Goal: Information Seeking & Learning: Check status

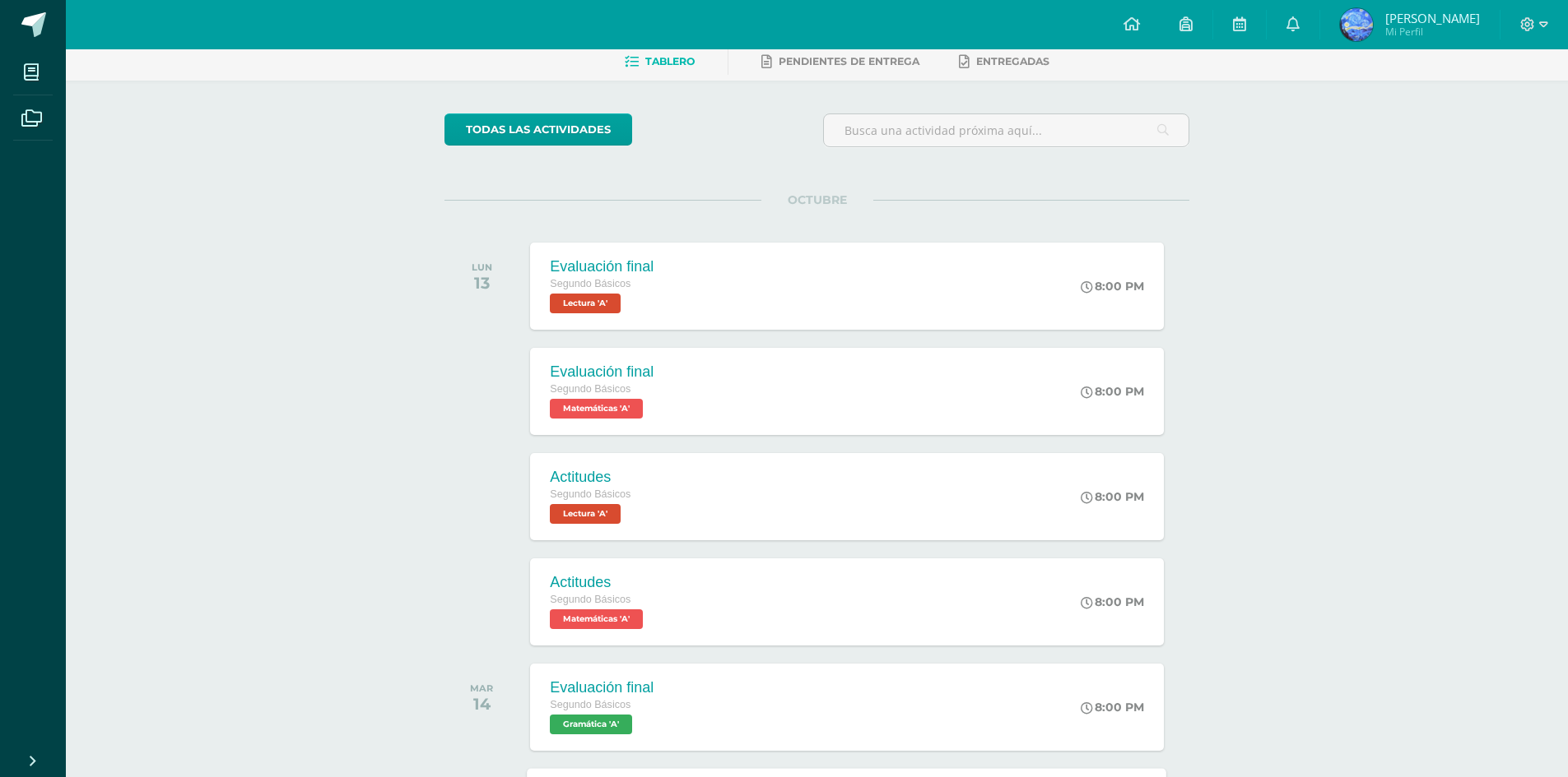
scroll to position [361, 0]
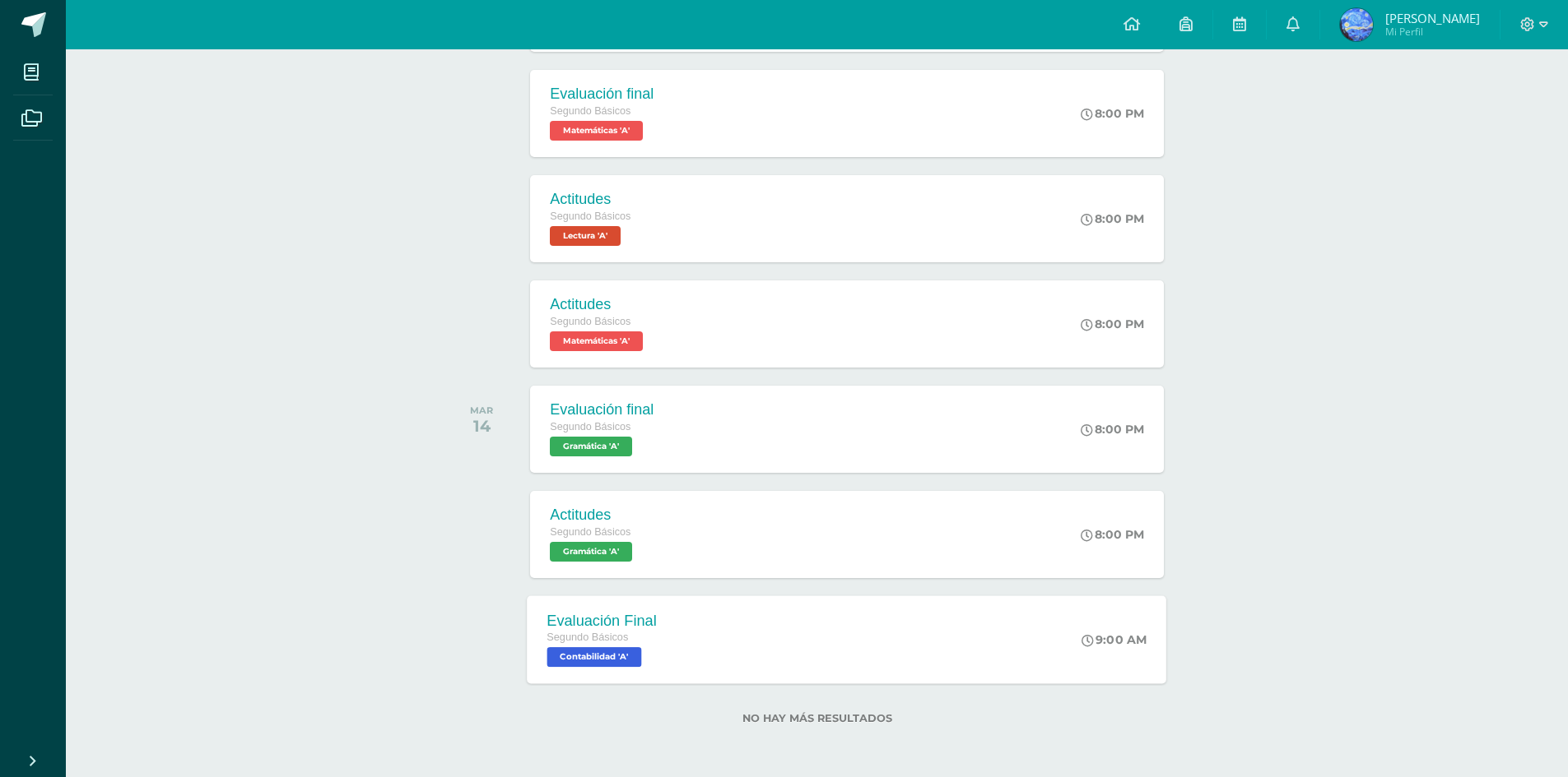
click at [667, 635] on div "Evaluación Final Segundo Básicos Contabilidad 'A'" at bounding box center [603, 640] width 150 height 88
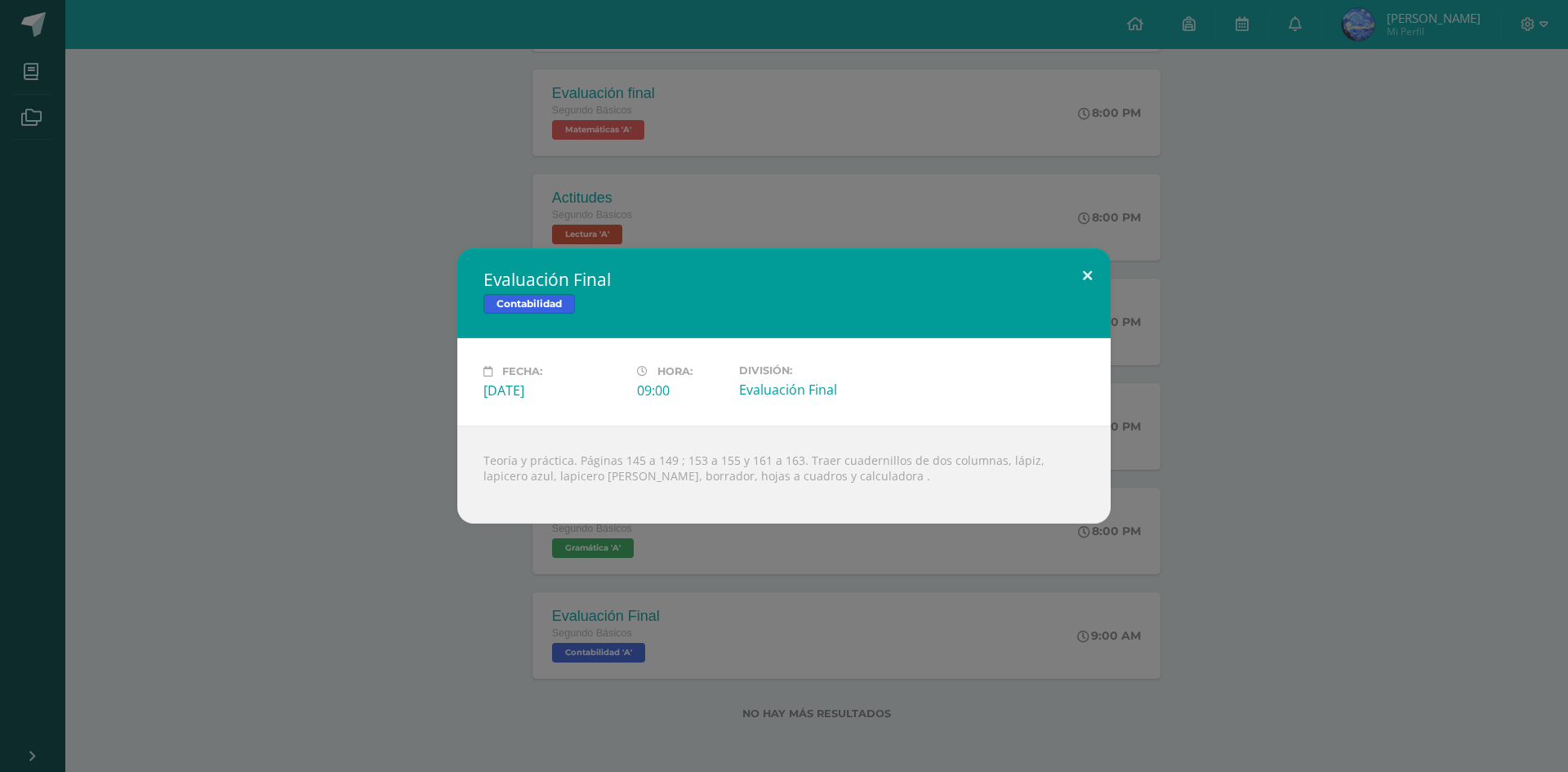
click at [1081, 265] on button at bounding box center [1087, 276] width 47 height 55
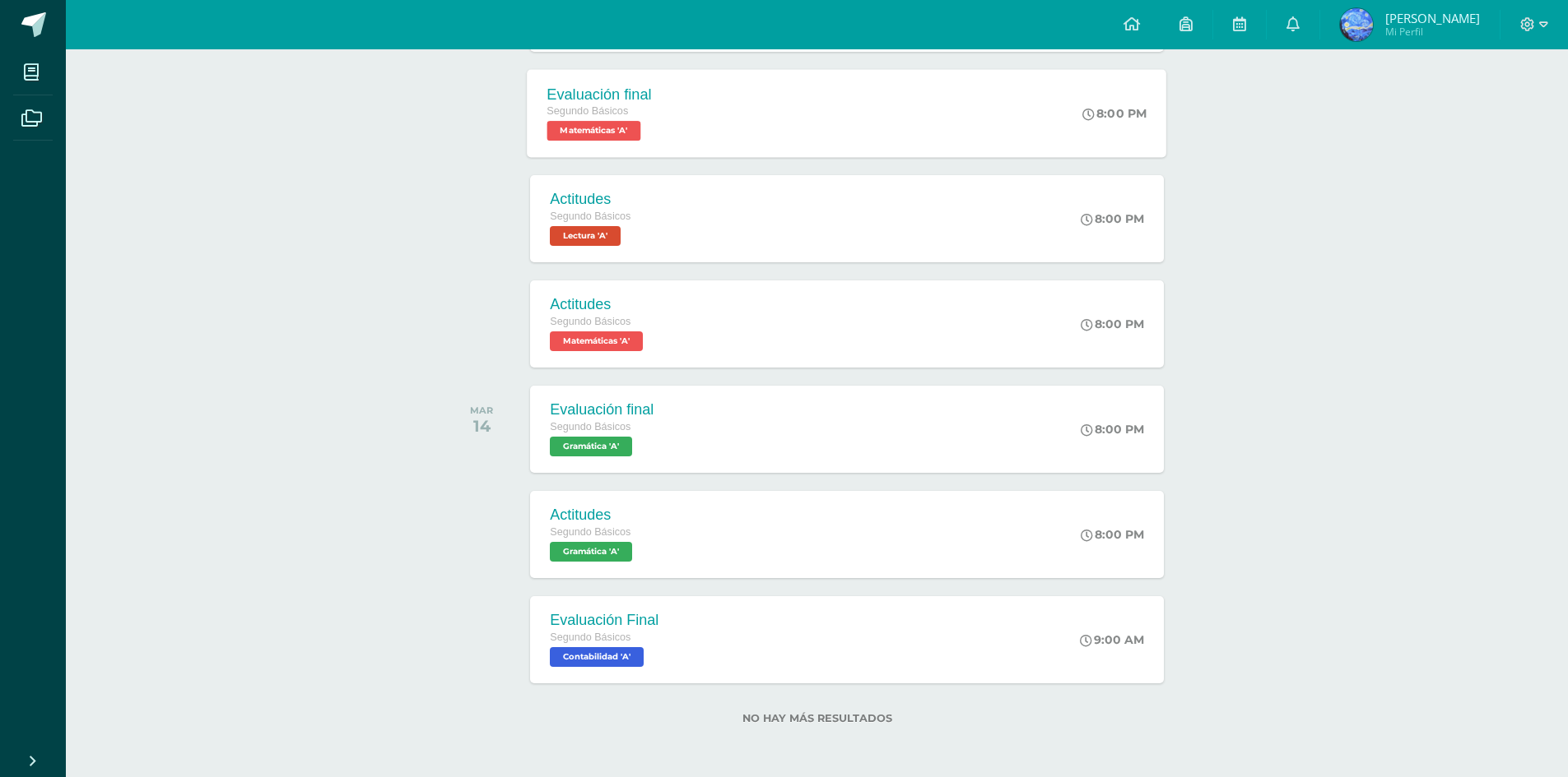
scroll to position [0, 0]
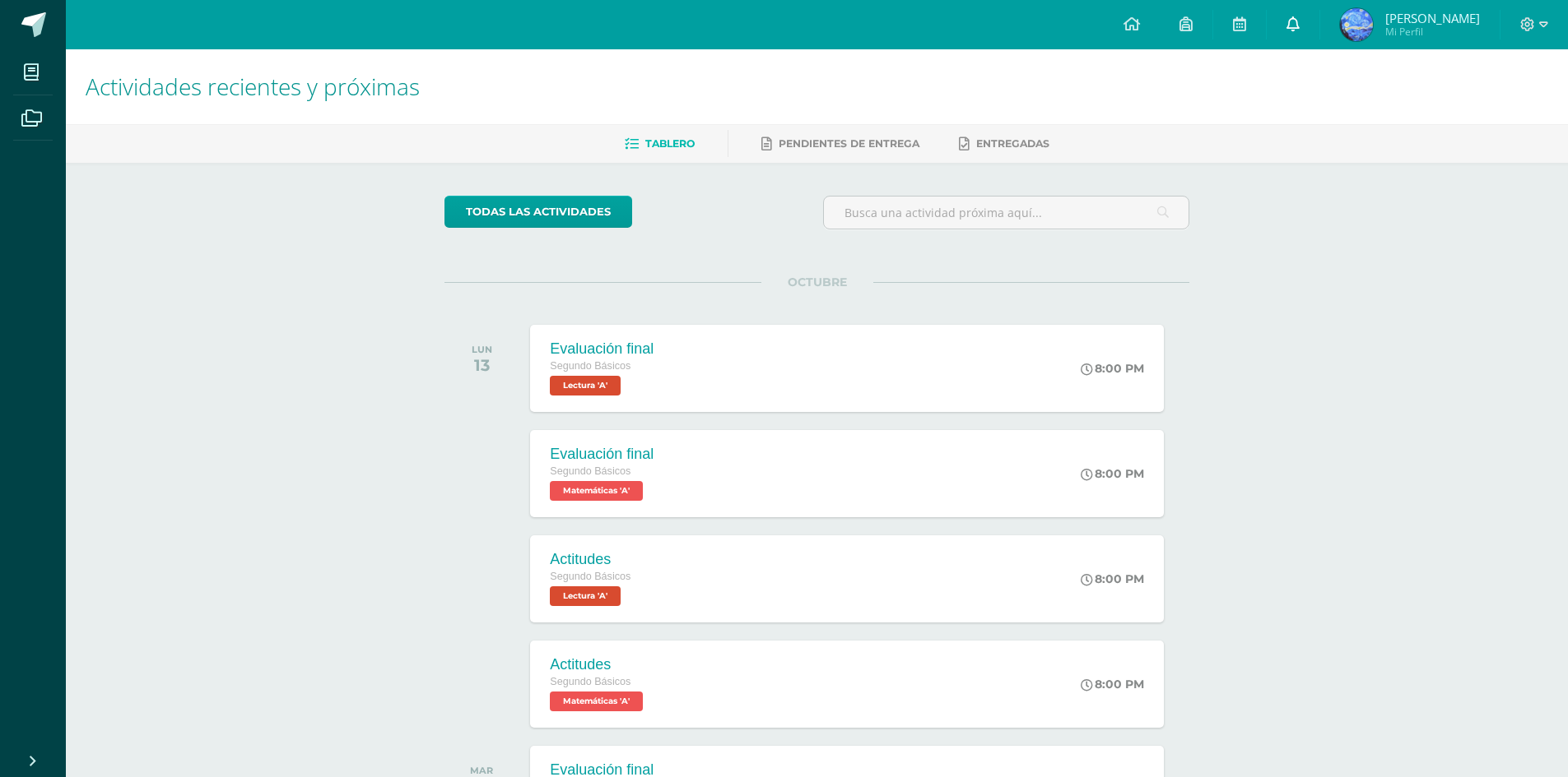
click at [1319, 38] on link at bounding box center [1293, 24] width 53 height 49
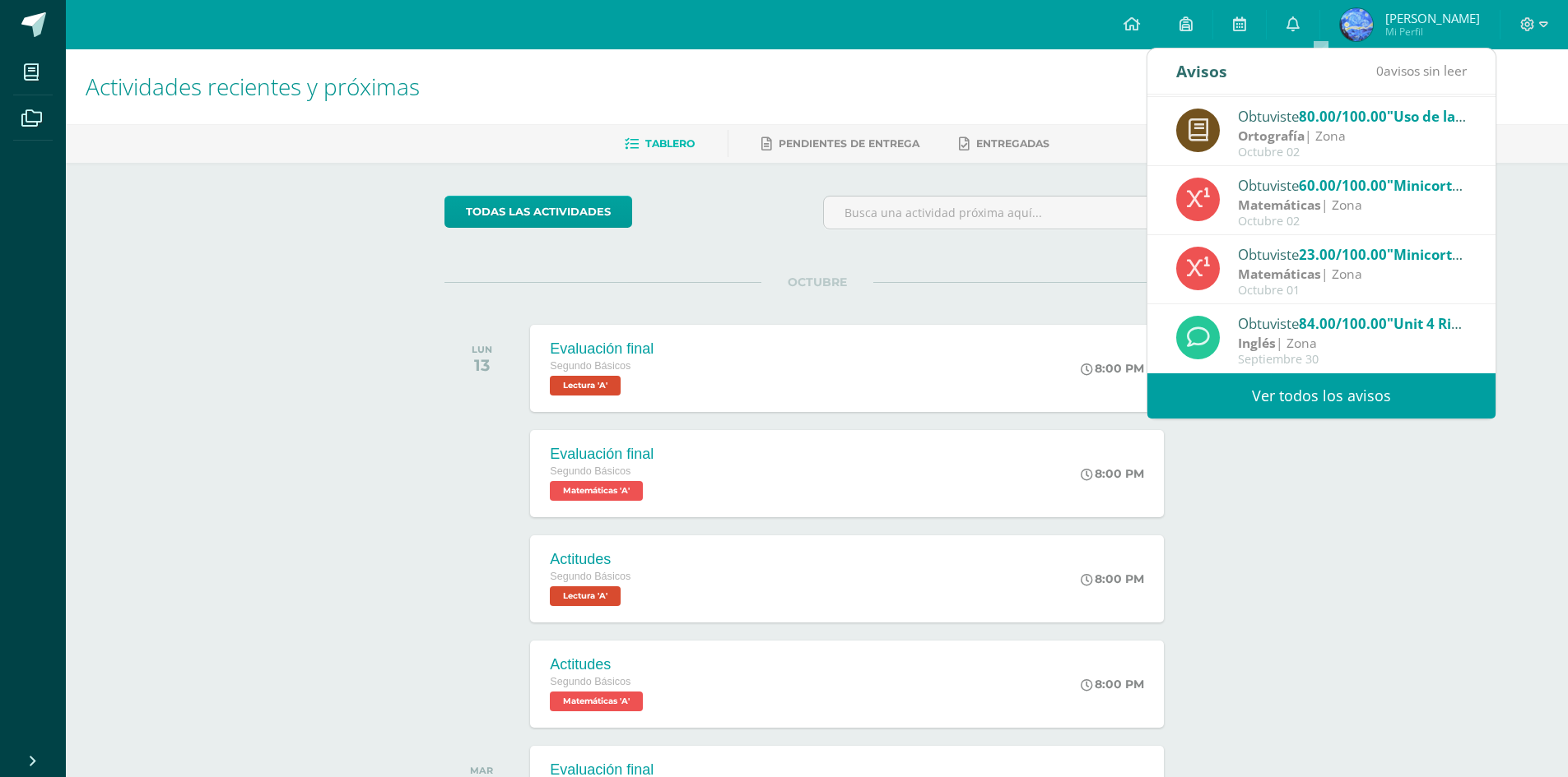
scroll to position [82, 0]
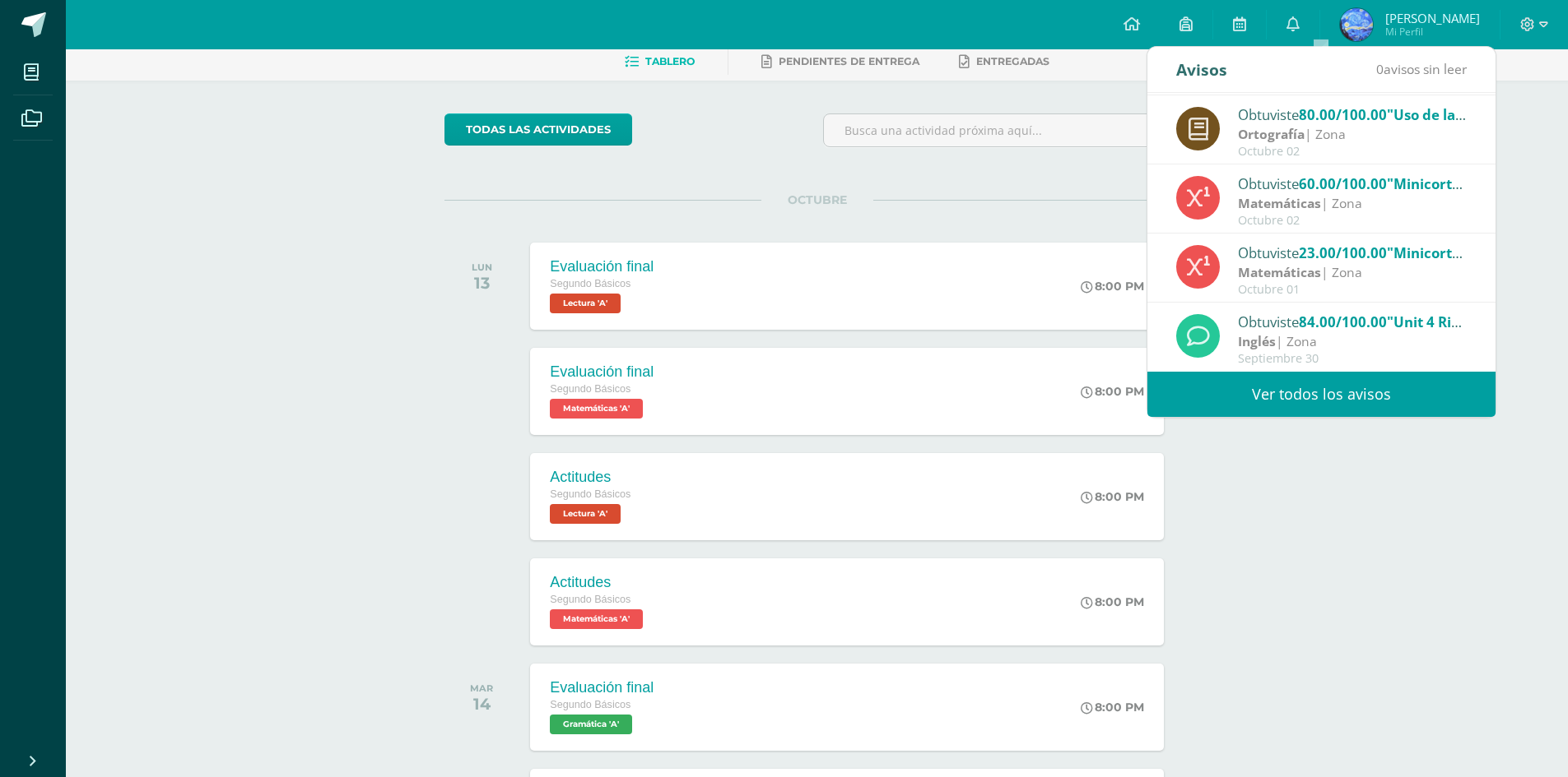
click at [1282, 379] on link "Ver todos los avisos" at bounding box center [1320, 394] width 348 height 45
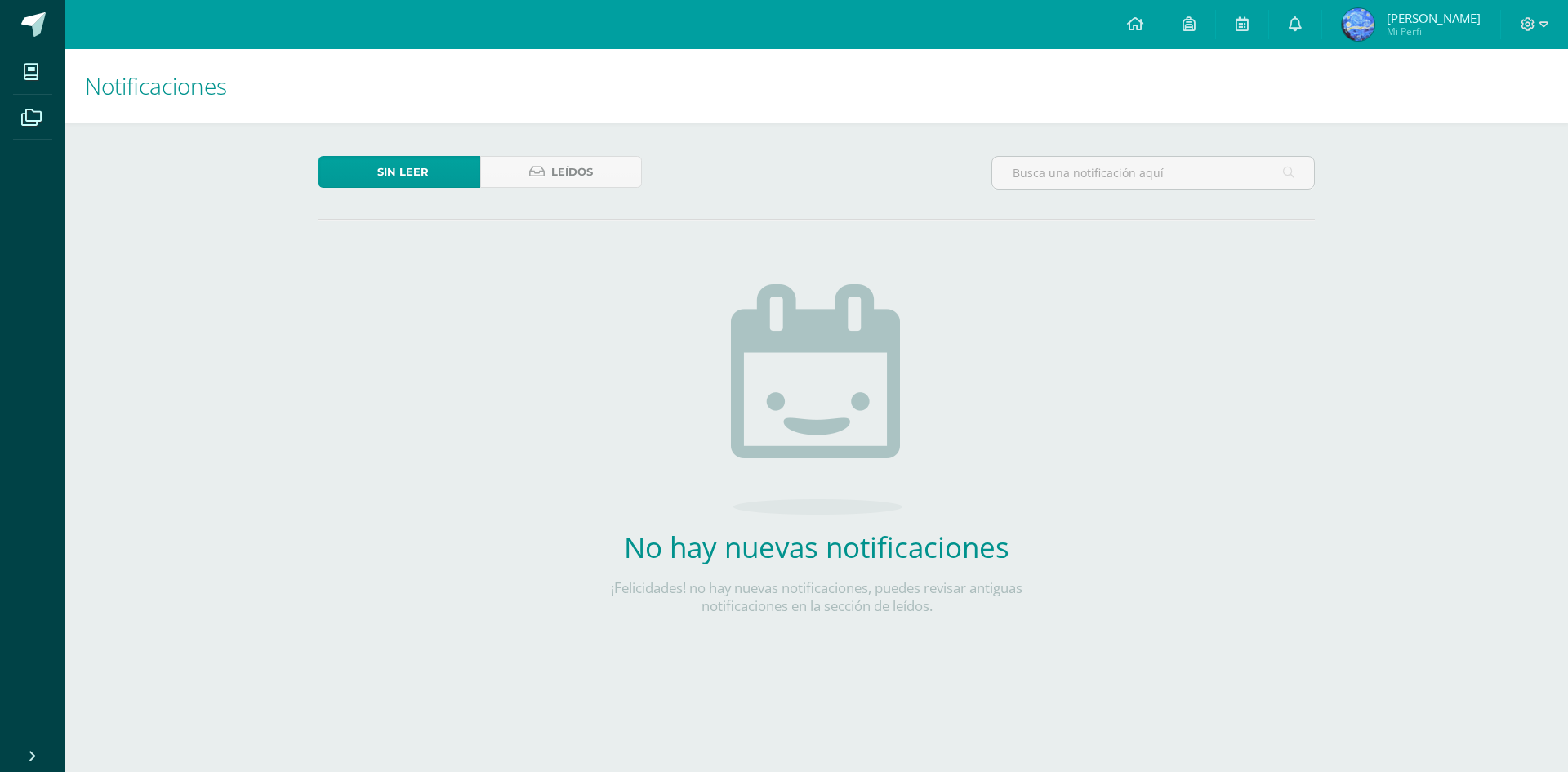
click at [1451, 14] on span "[PERSON_NAME]" at bounding box center [1434, 17] width 94 height 16
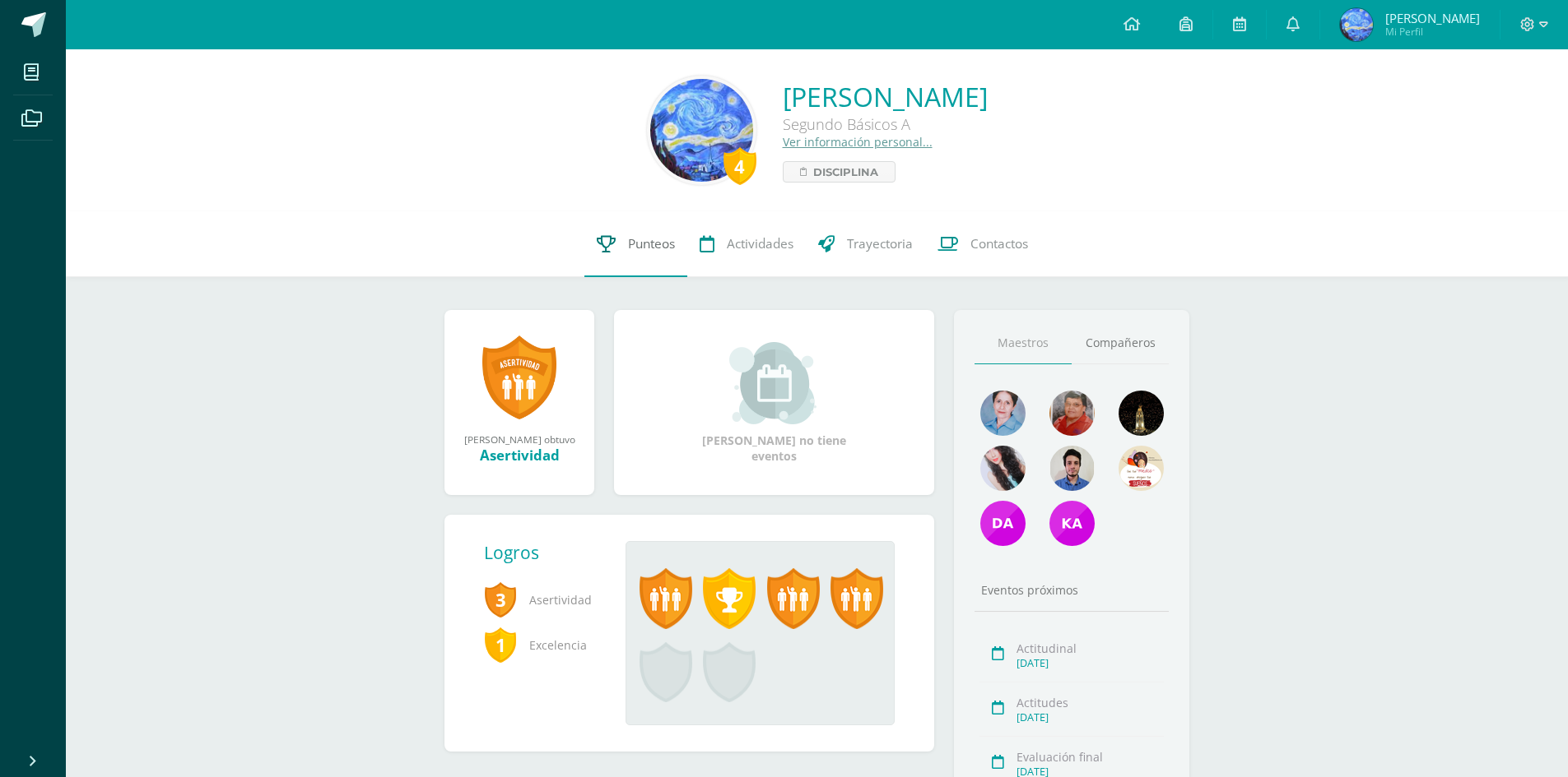
click at [667, 247] on span "Punteos" at bounding box center [651, 244] width 47 height 17
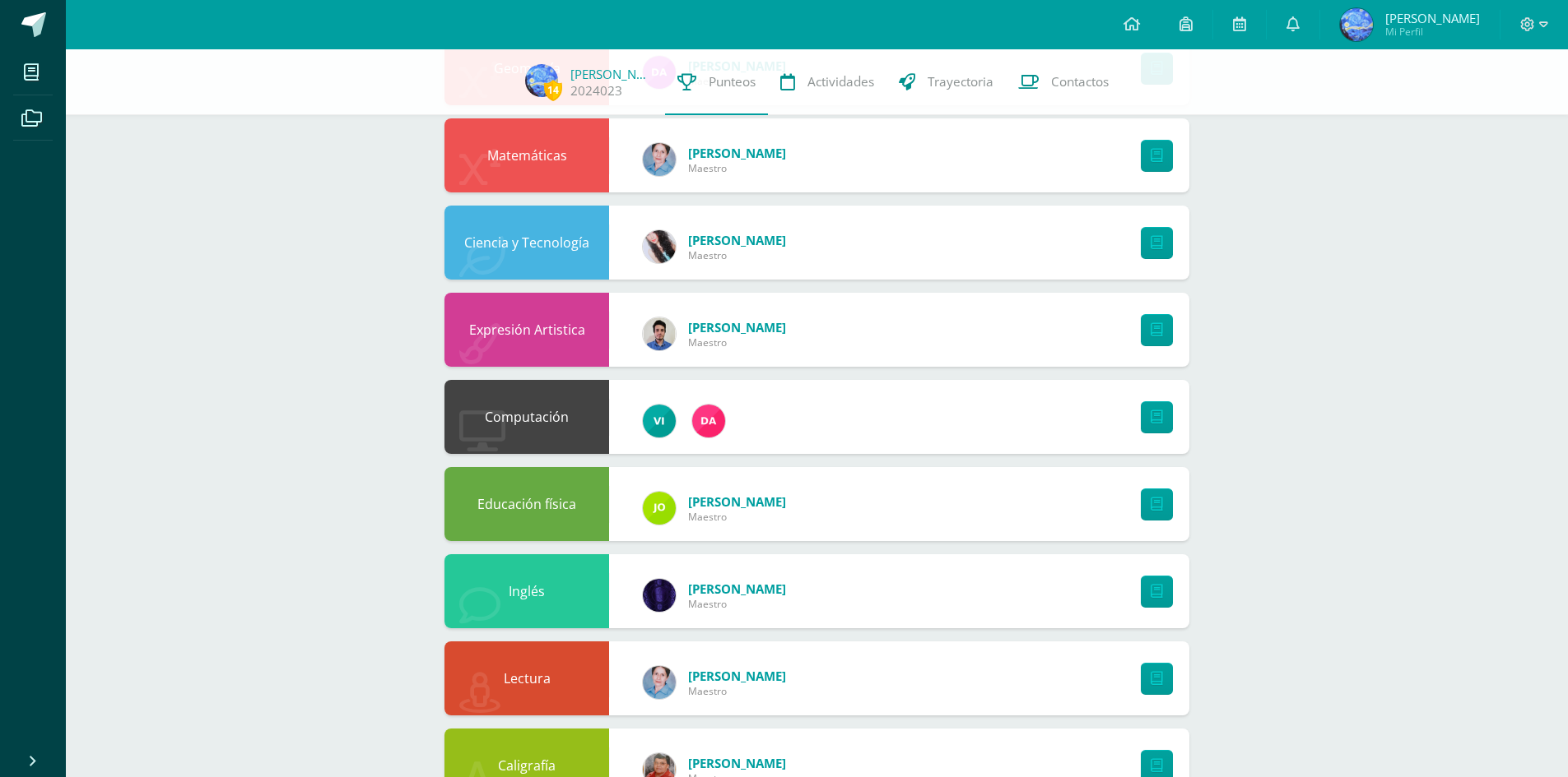
scroll to position [329, 0]
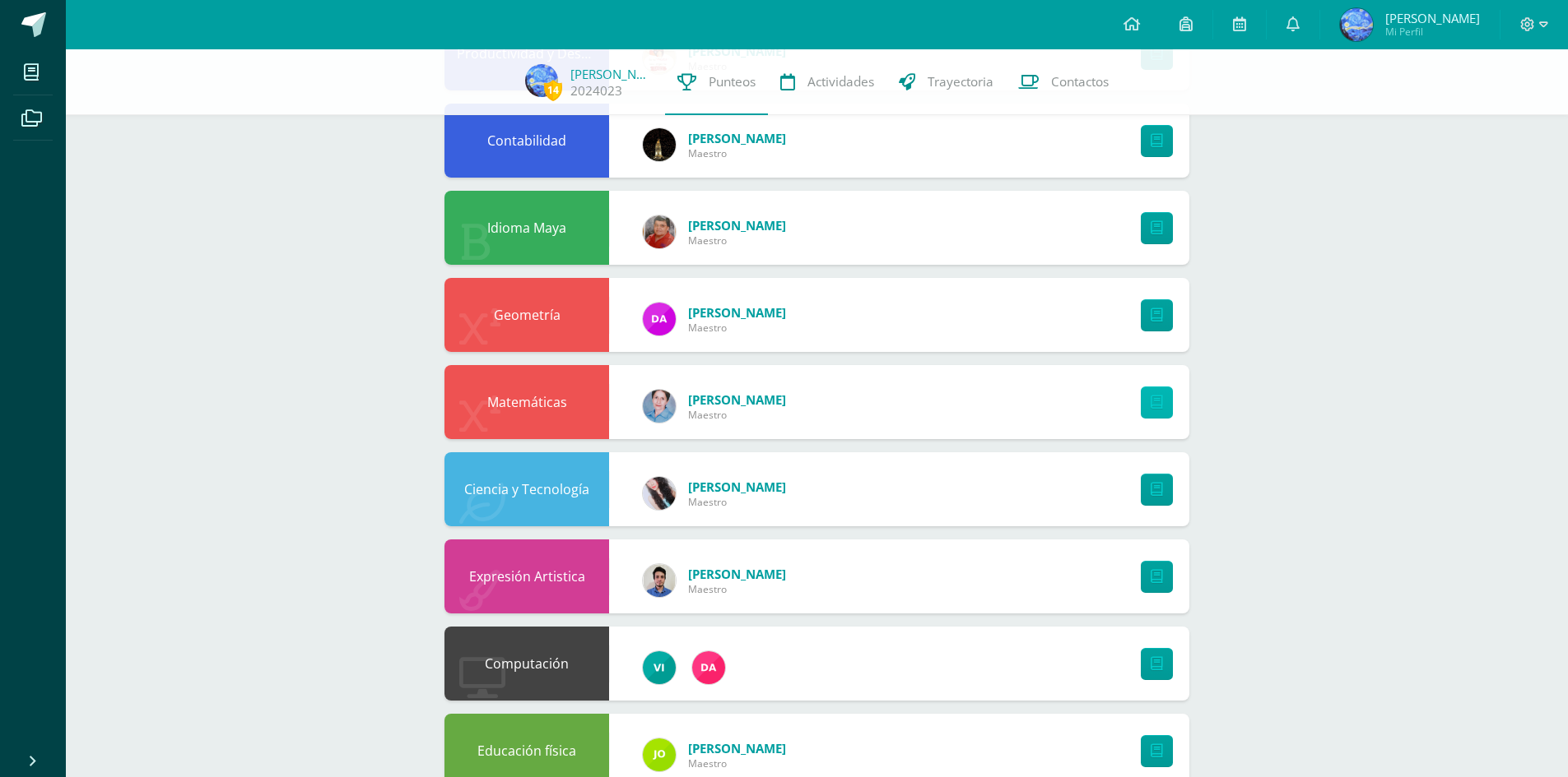
click at [1149, 400] on link at bounding box center [1156, 402] width 32 height 32
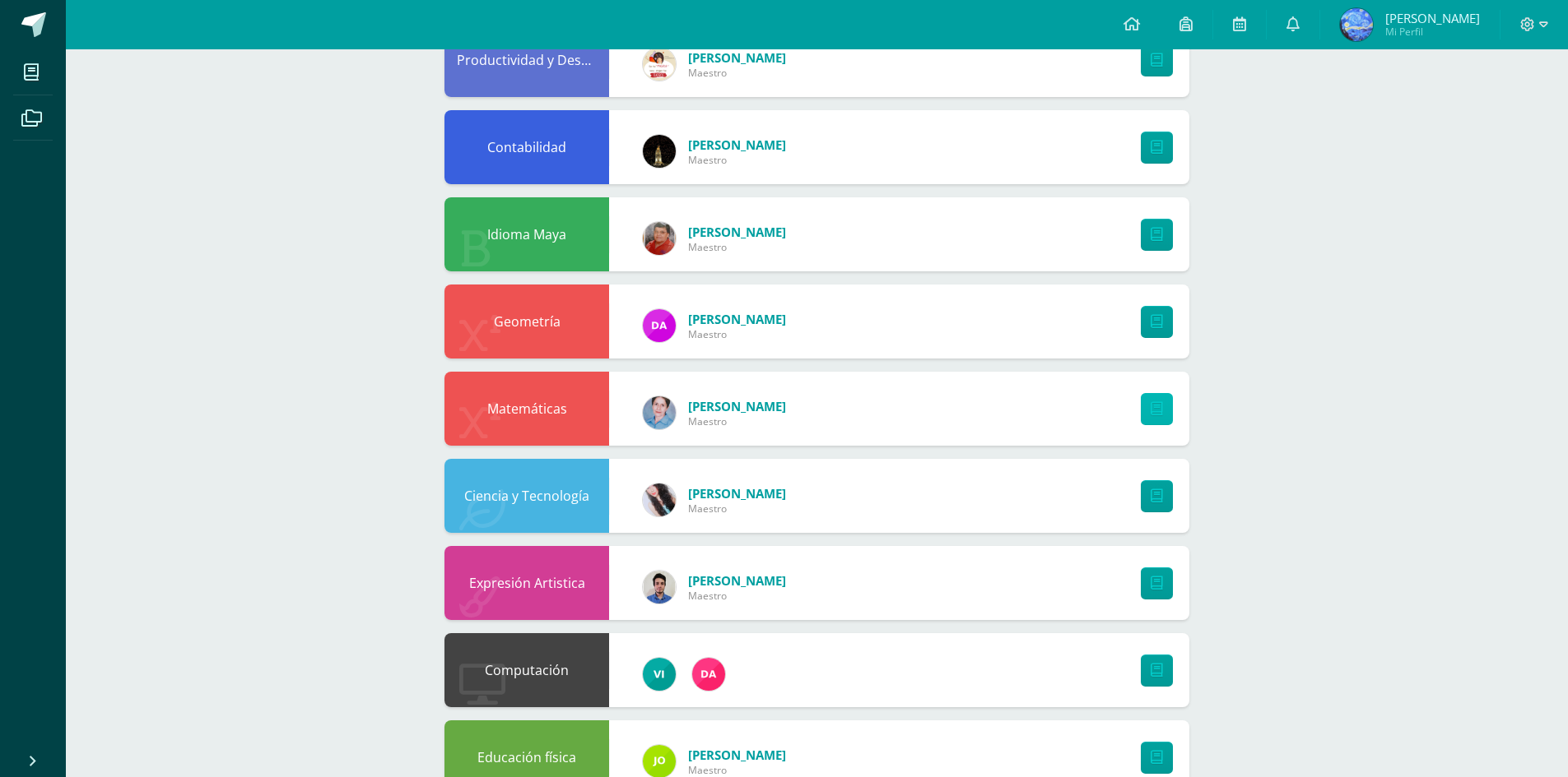
scroll to position [0, 0]
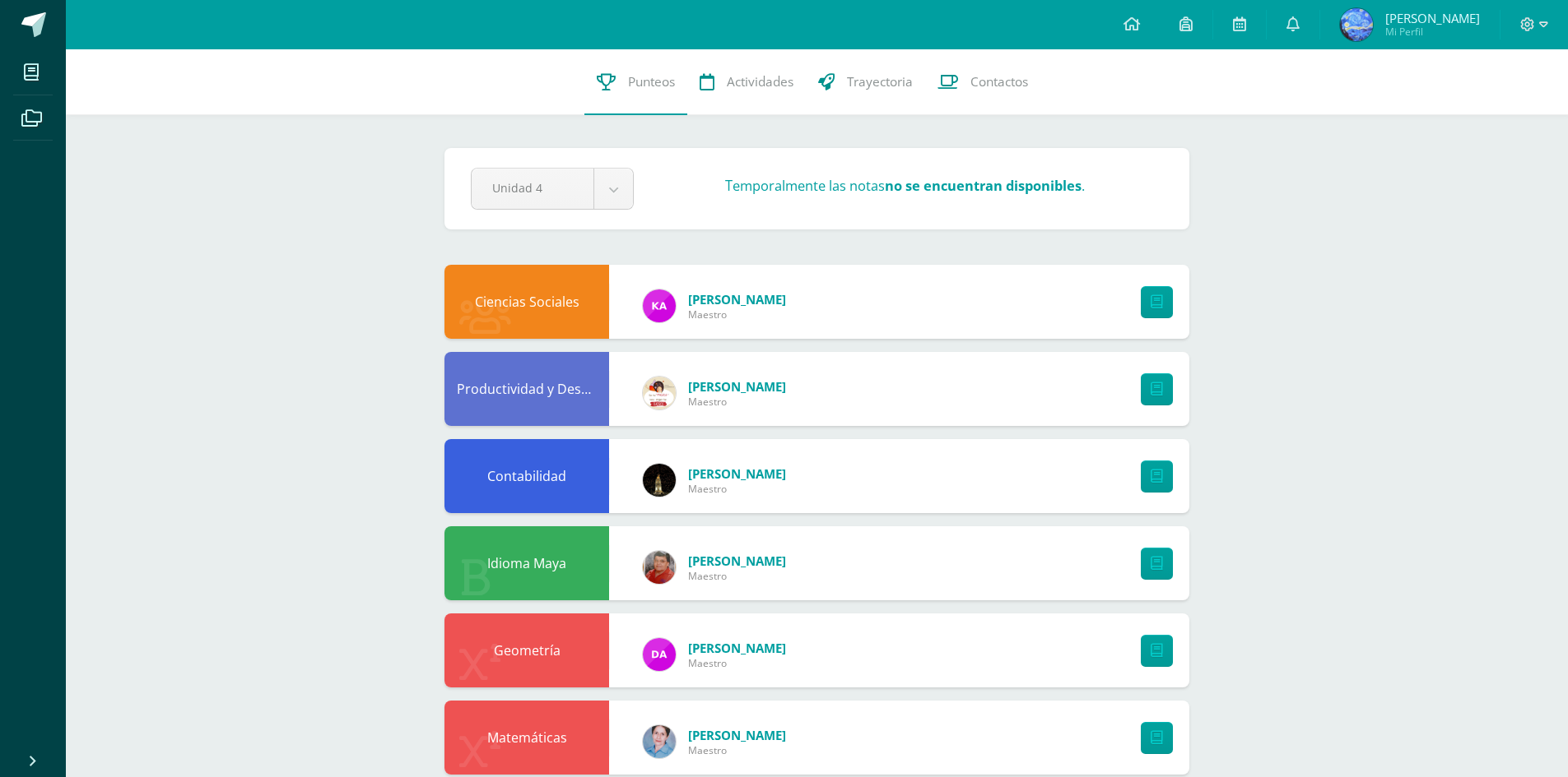
click at [645, 200] on div "Temporalmente las notas no se encuentran disponibles ." at bounding box center [904, 189] width 529 height 26
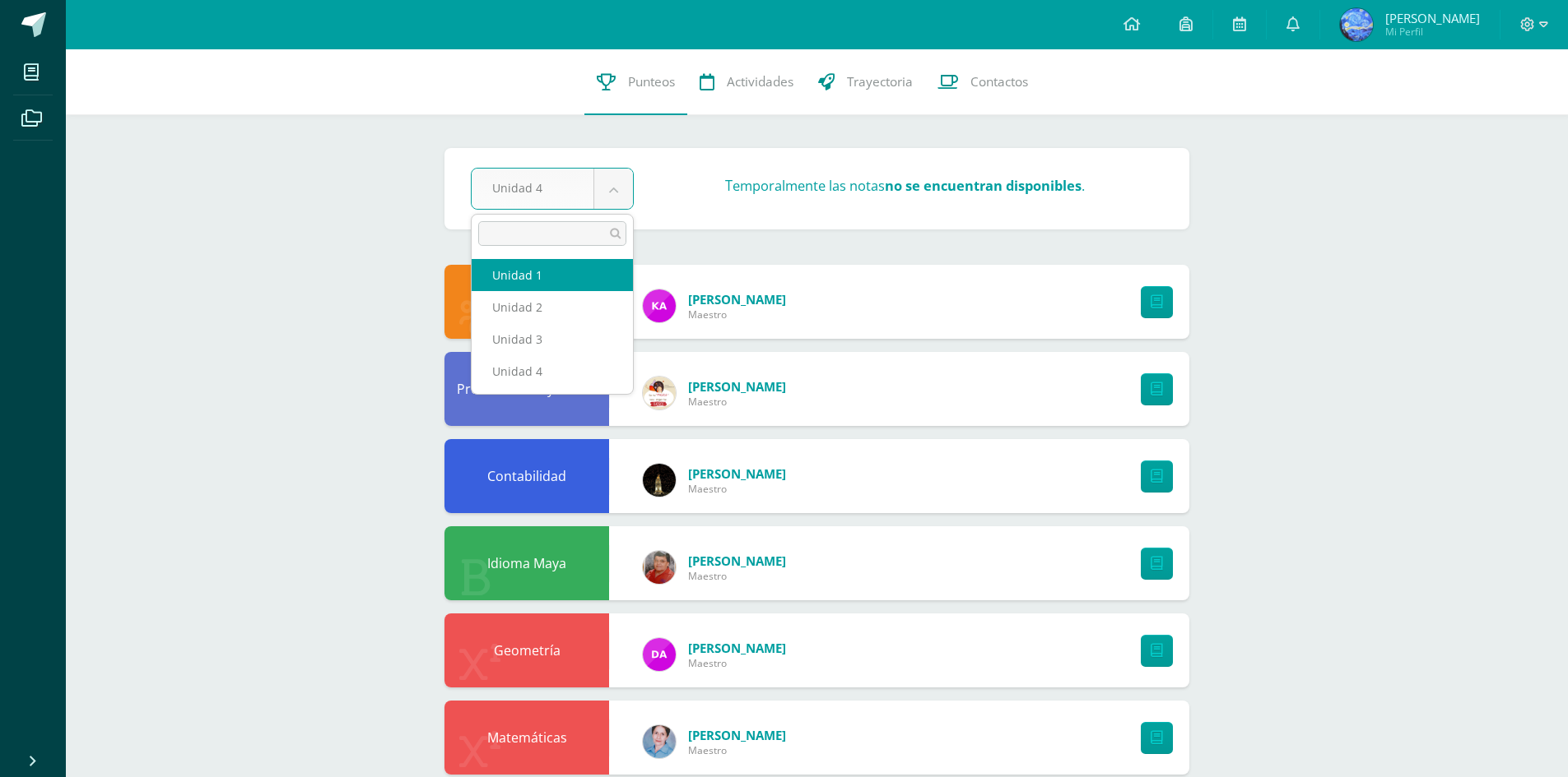
select select "Unidad 1"
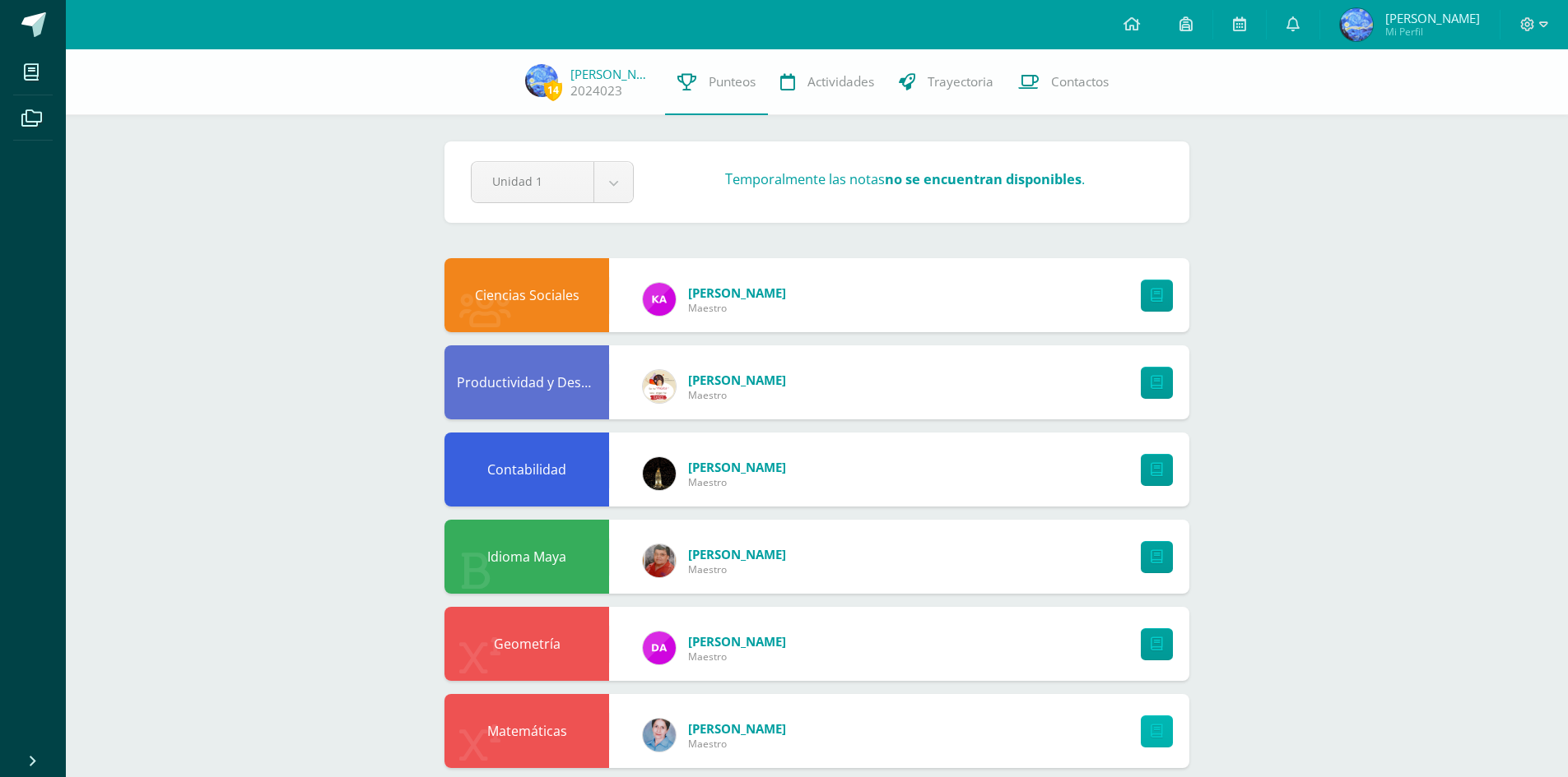
click at [1147, 733] on link at bounding box center [1156, 731] width 32 height 32
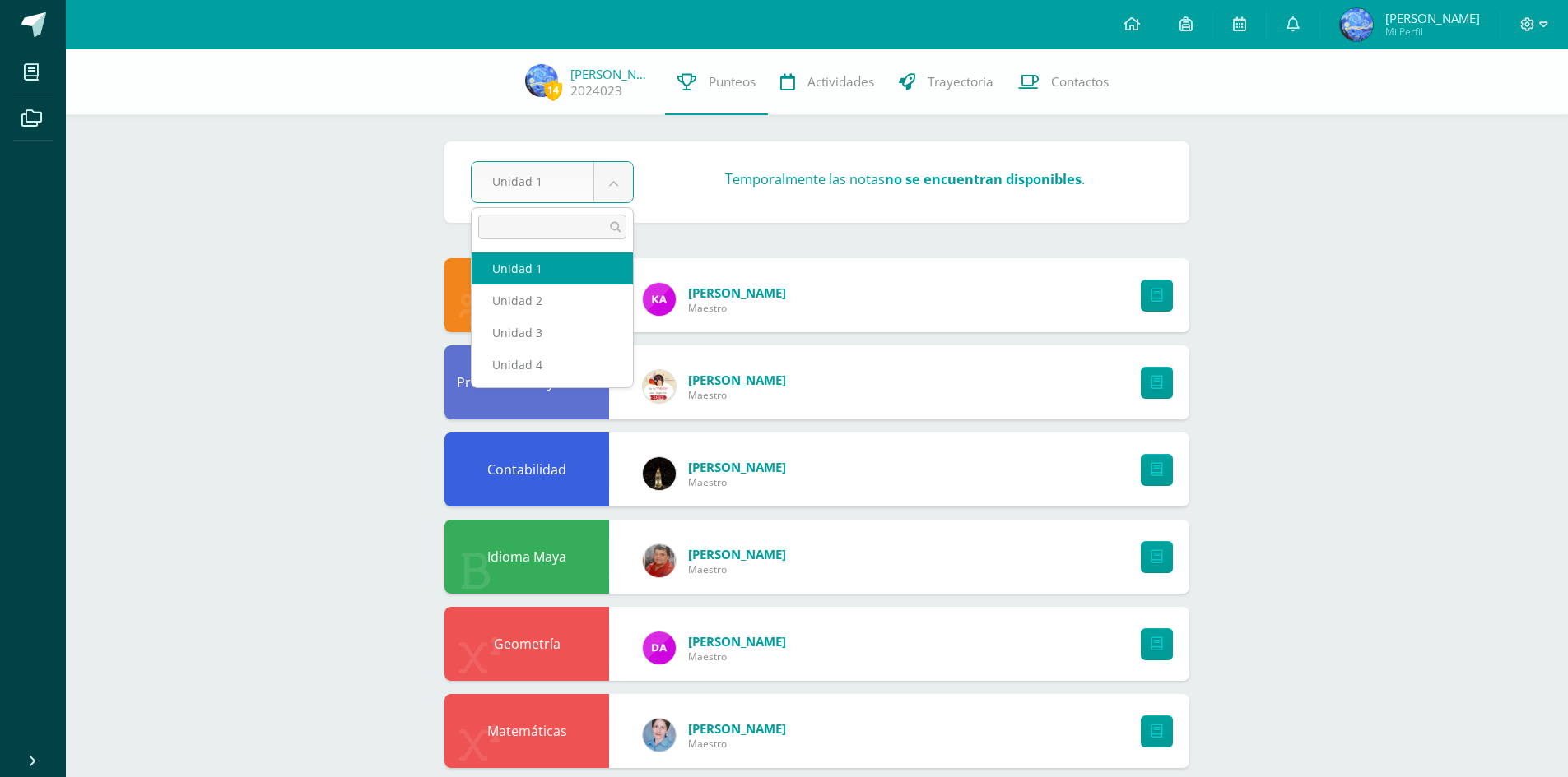
select select "Unidad 2"
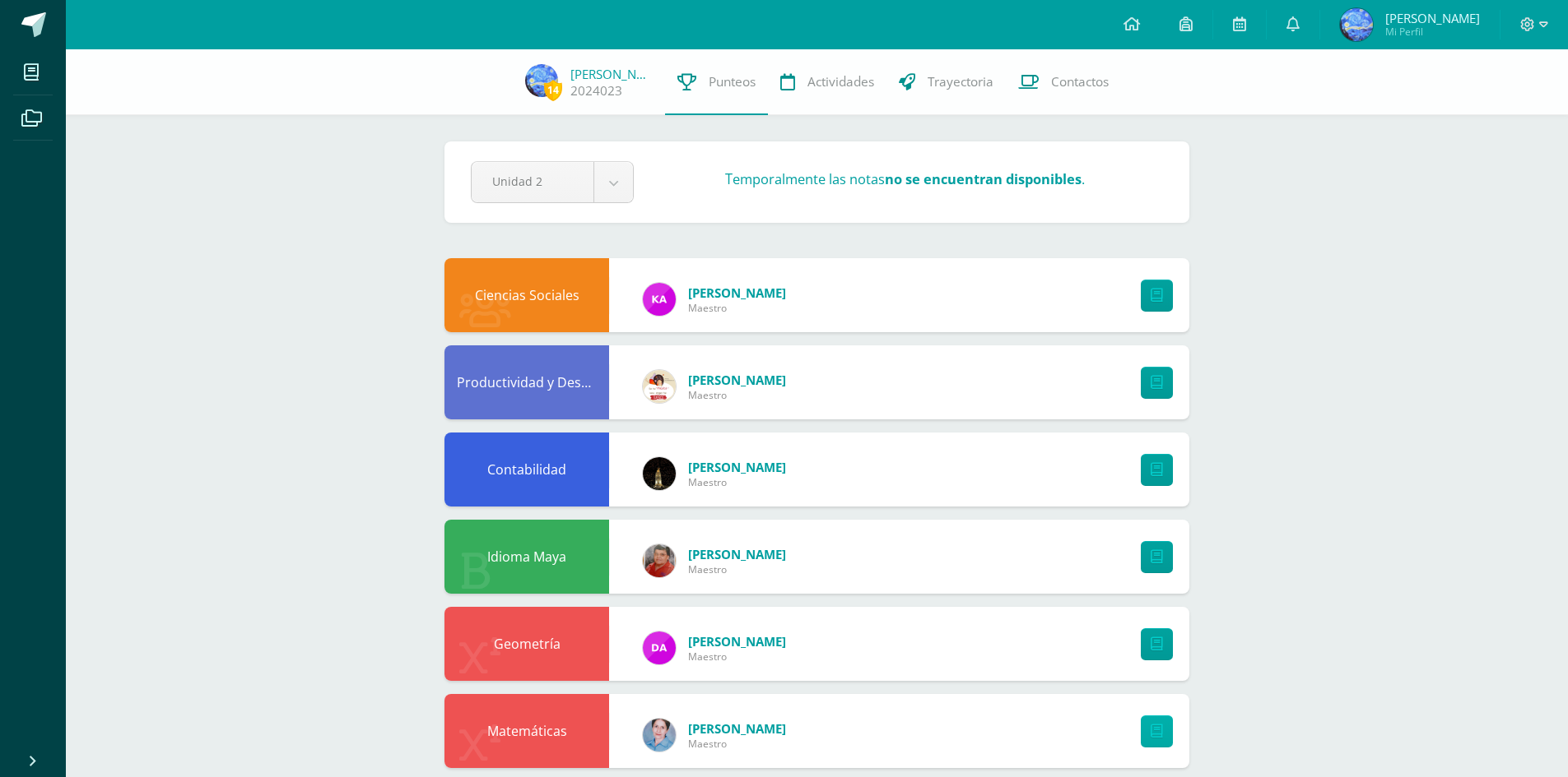
drag, startPoint x: 1133, startPoint y: 716, endPoint x: 1163, endPoint y: 727, distance: 32.0
click at [1140, 718] on div at bounding box center [1152, 731] width 73 height 74
click at [1165, 736] on link at bounding box center [1156, 731] width 32 height 32
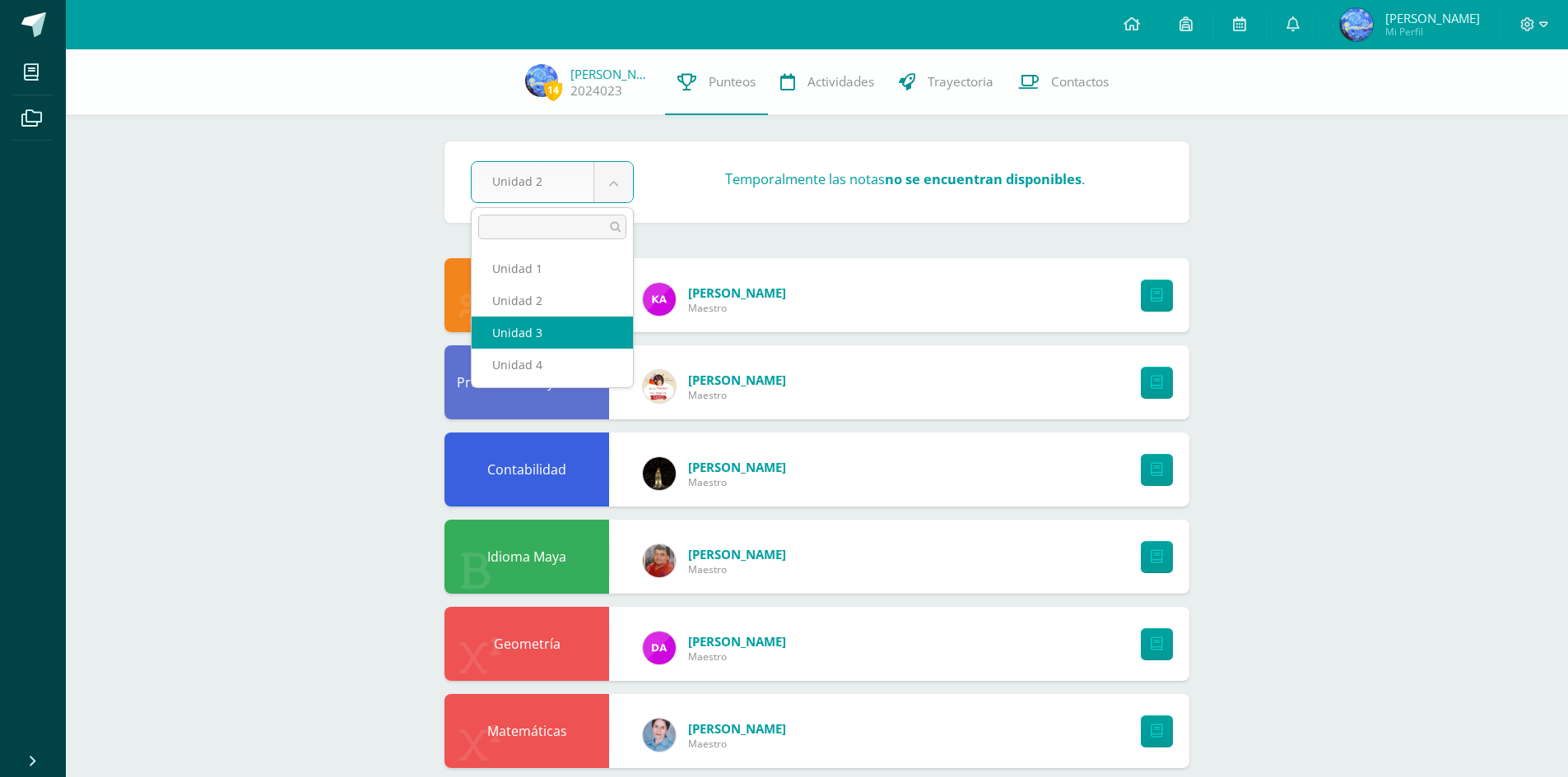
select select "Unidad 3"
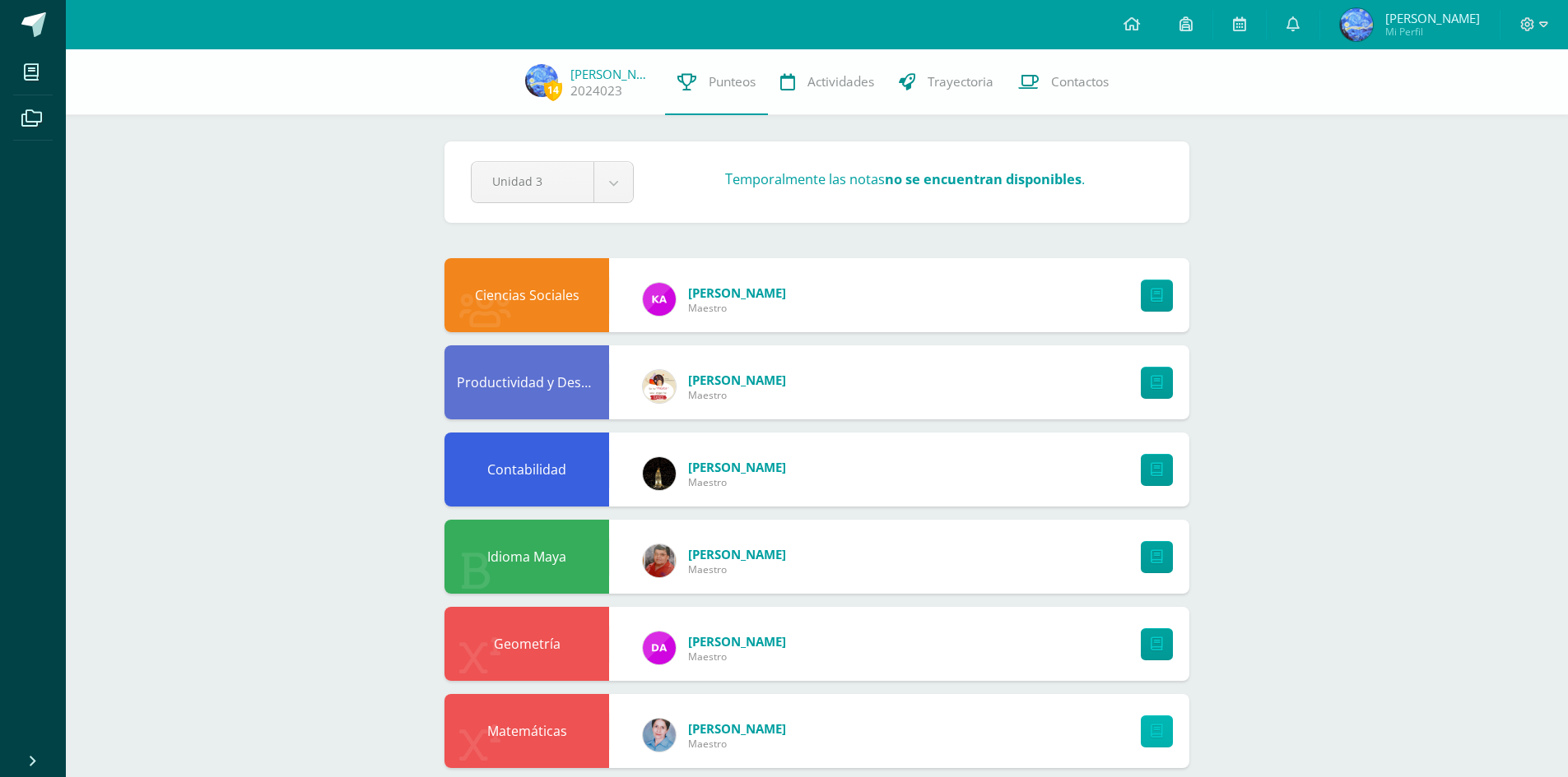
click at [1168, 732] on link at bounding box center [1156, 731] width 32 height 32
click at [1162, 730] on icon at bounding box center [1156, 731] width 12 height 14
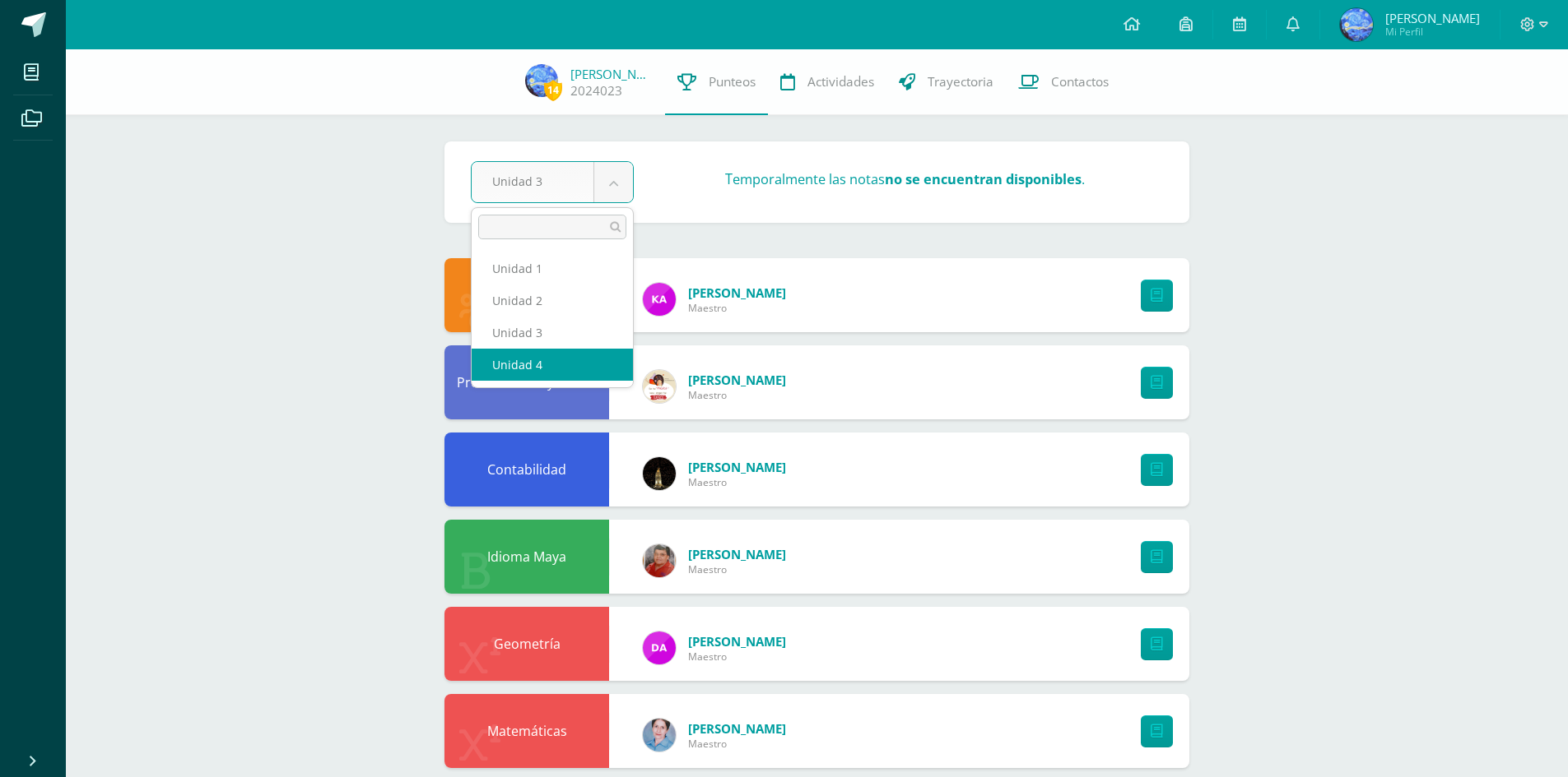
select select "Unidad 4"
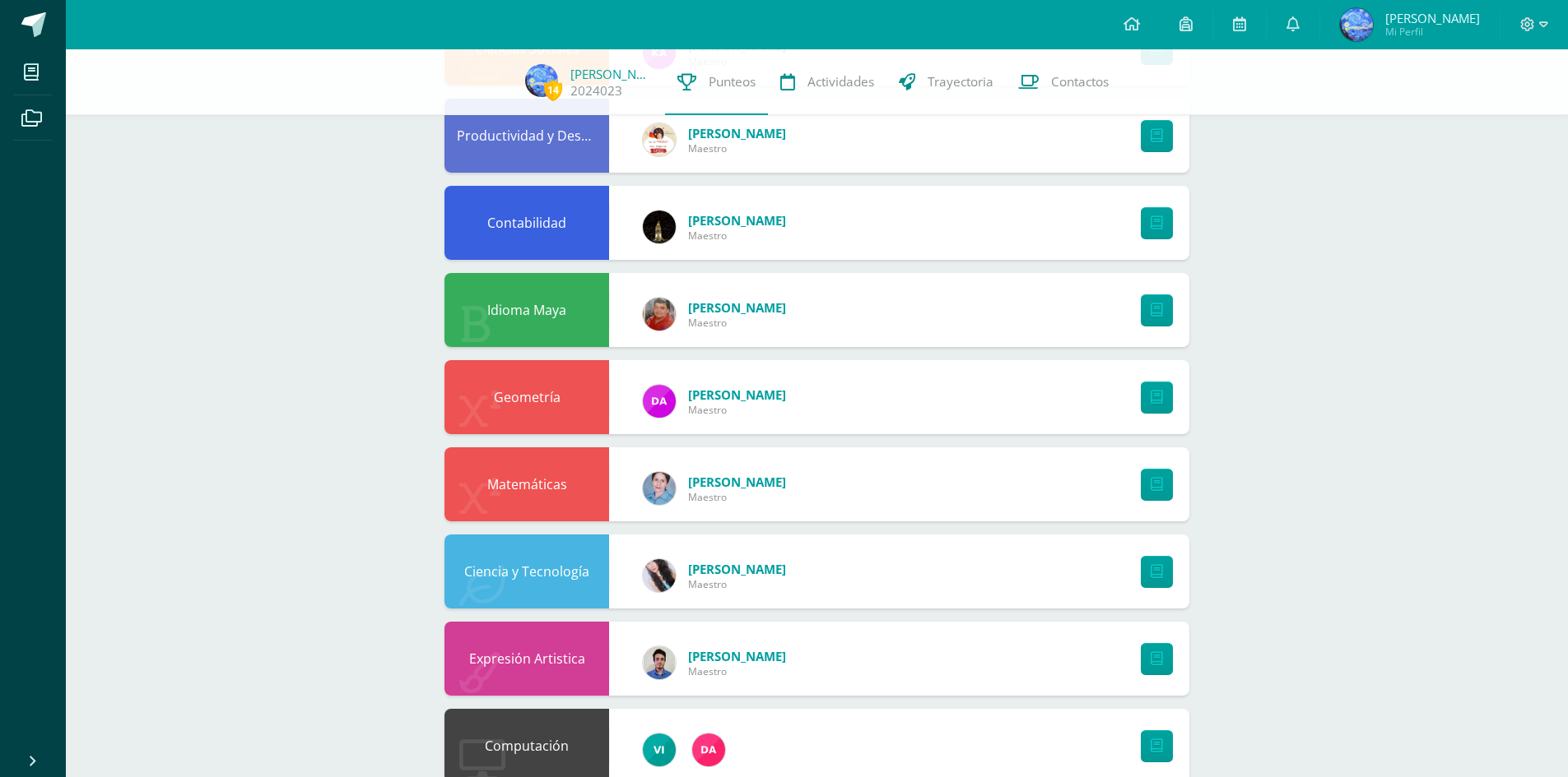
scroll to position [82, 0]
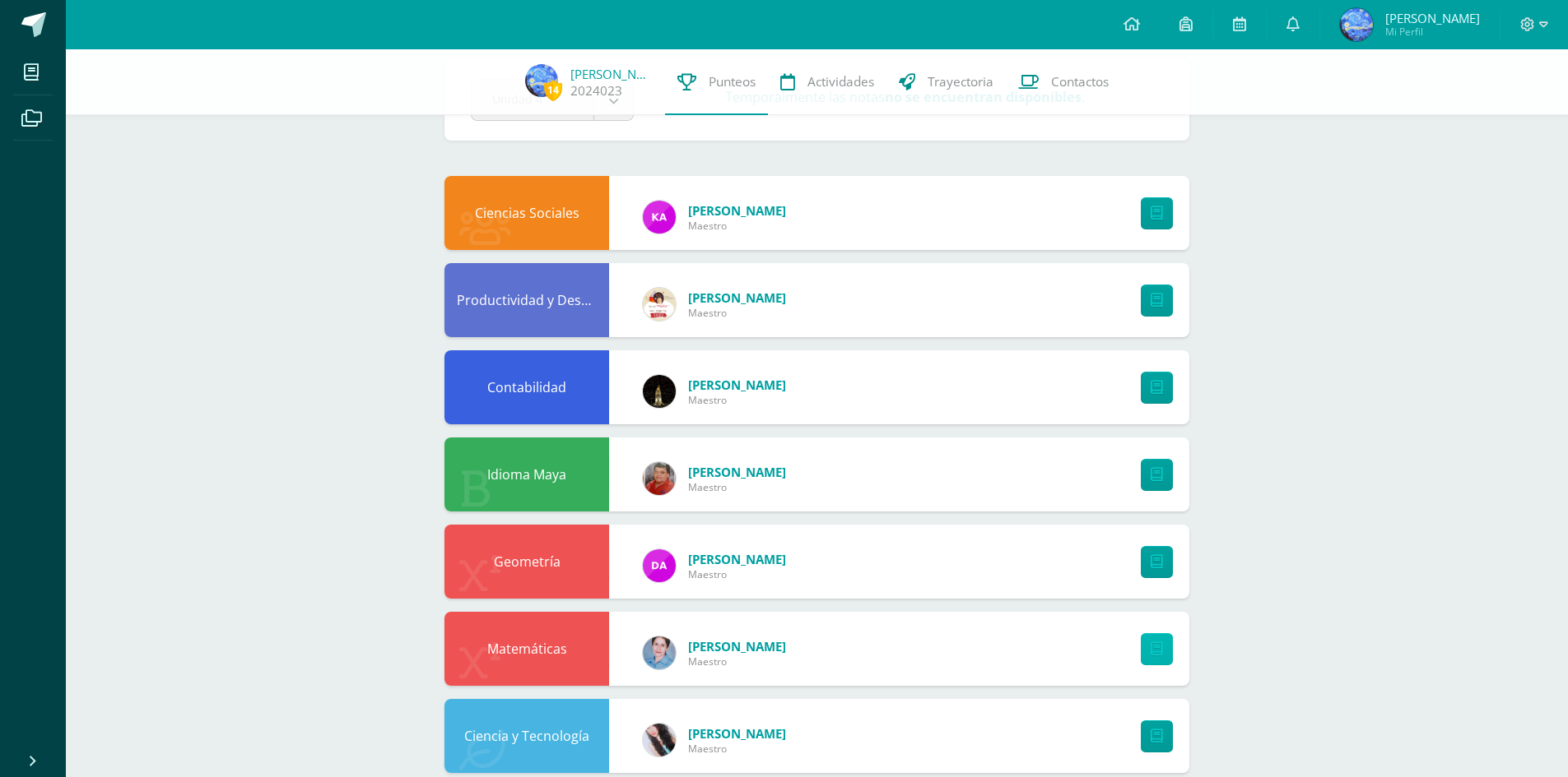
click at [1152, 645] on icon at bounding box center [1156, 649] width 12 height 14
